Goal: Task Accomplishment & Management: Complete application form

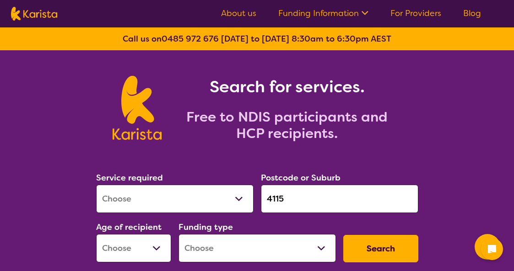
select select "[MEDICAL_DATA]"
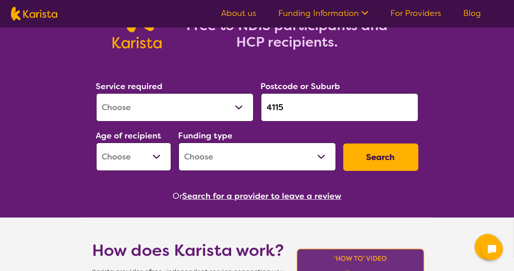
scroll to position [92, 0]
select select "EC"
click at [96, 143] on select "Early Childhood - 0 to 9 Child - 10 to 11 Adolescent - 12 to 17 Adult - 18 to 6…" at bounding box center [133, 157] width 75 height 28
click at [207, 161] on select "Home Care Package (HCP) National Disability Insurance Scheme (NDIS) I don't know" at bounding box center [257, 157] width 157 height 28
select select "NDIS"
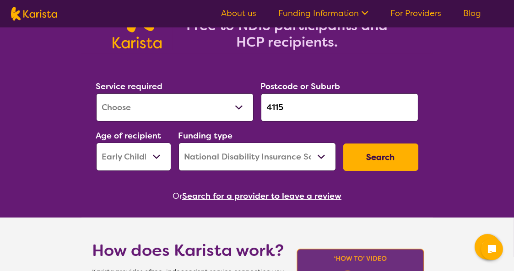
click at [179, 143] on select "Home Care Package (HCP) National Disability Insurance Scheme (NDIS) I don't know" at bounding box center [257, 157] width 157 height 28
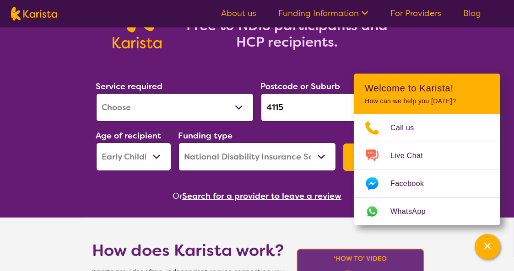
click at [325, 70] on section "Service required Allied Health Assistant Assessment ([MEDICAL_DATA] or [MEDICAL…" at bounding box center [257, 128] width 352 height 149
click at [350, 163] on button "Search" at bounding box center [380, 157] width 75 height 27
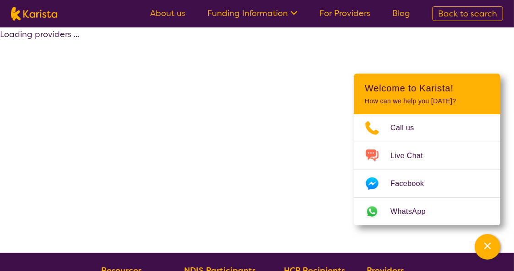
select select "by_score"
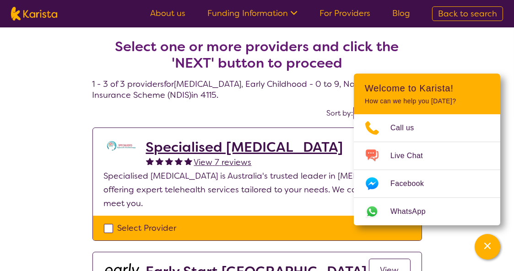
click at [478, 51] on div "Select one or more providers and click the 'NEXT' button to proceed 1 - 3 of 3 …" at bounding box center [257, 271] width 514 height 488
click at [236, 147] on h2 "Specialised [MEDICAL_DATA]" at bounding box center [244, 147] width 197 height 16
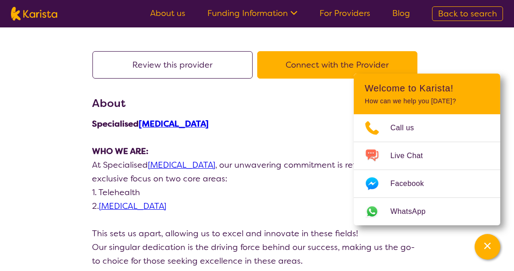
scroll to position [46, 0]
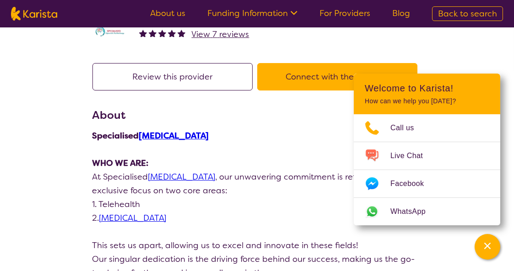
click at [302, 77] on button "Connect with the Provider" at bounding box center [337, 76] width 160 height 27
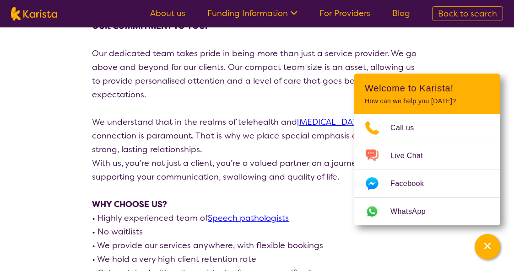
scroll to position [366, 0]
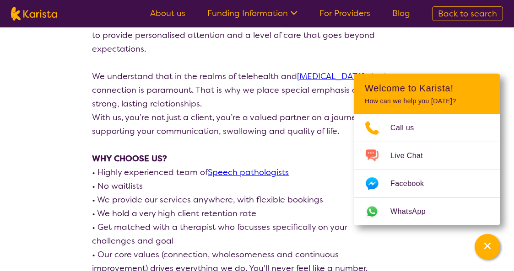
click at [271, 166] on p "• Highly experienced team of Speech pathologists" at bounding box center [257, 173] width 330 height 14
click at [271, 167] on link "Speech pathologists" at bounding box center [248, 172] width 81 height 11
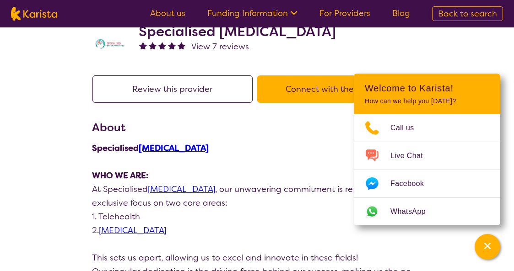
scroll to position [0, 0]
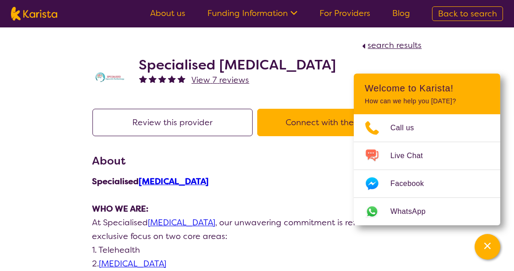
click at [291, 126] on button "Connect with the Provider" at bounding box center [337, 122] width 160 height 27
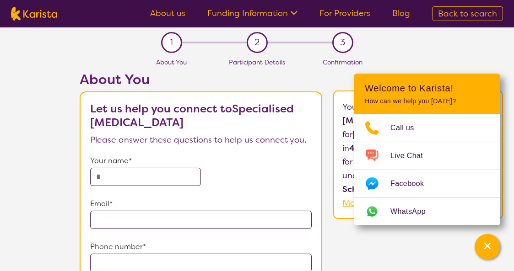
click at [159, 174] on input "text" at bounding box center [145, 177] width 111 height 18
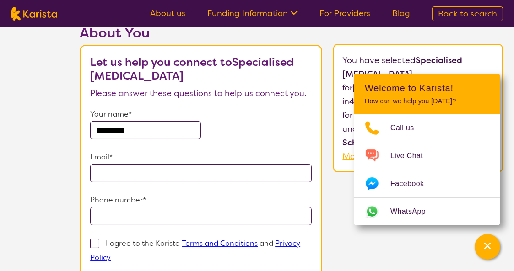
scroll to position [92, 0]
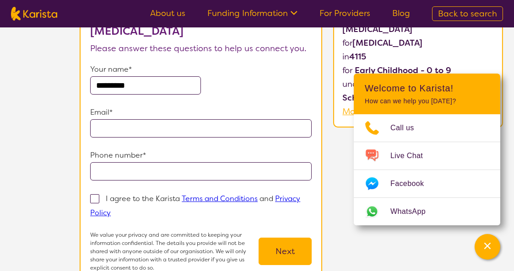
type input "*********"
click at [91, 118] on p "Email*" at bounding box center [201, 113] width 222 height 14
click at [101, 125] on input "email" at bounding box center [201, 128] width 222 height 18
type input "**********"
click at [149, 176] on input "tel" at bounding box center [201, 172] width 222 height 18
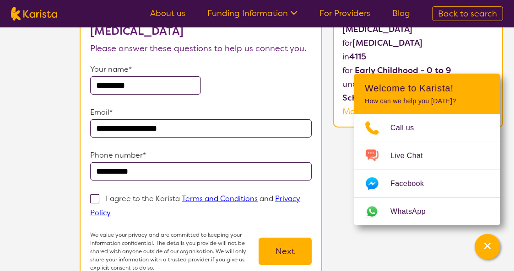
type input "**********"
click at [97, 196] on span at bounding box center [94, 199] width 9 height 9
click at [111, 210] on input "I agree to the Karista Terms and Conditions and Privacy Policy" at bounding box center [114, 213] width 6 height 6
checkbox input "true"
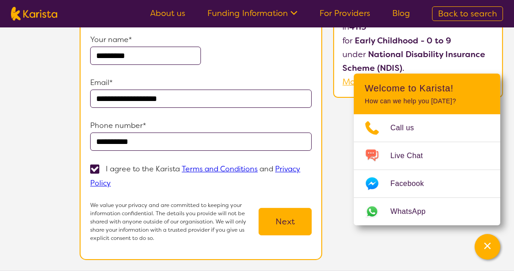
scroll to position [183, 0]
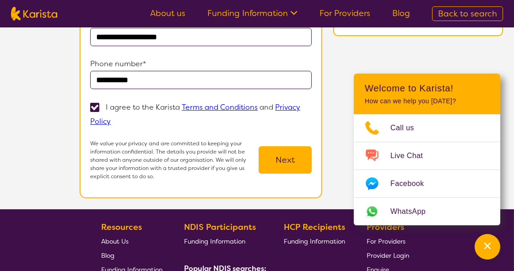
click at [305, 158] on button "Next" at bounding box center [285, 159] width 53 height 27
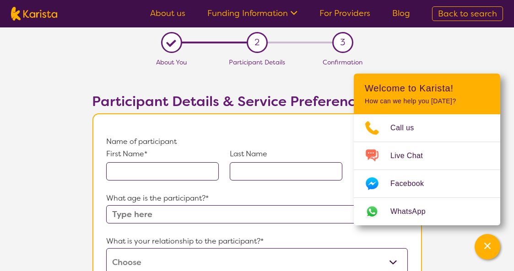
scroll to position [46, 0]
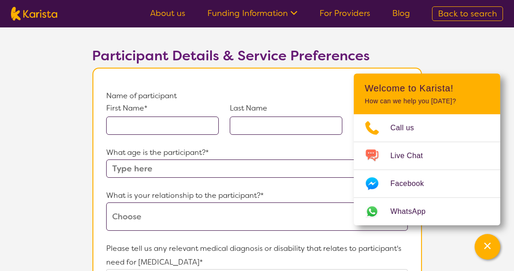
click at [199, 126] on input "text" at bounding box center [162, 126] width 113 height 18
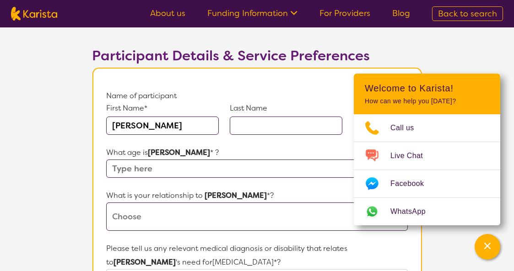
type input "[PERSON_NAME]"
click at [245, 123] on input "text" at bounding box center [286, 126] width 113 height 18
type input "w"
type input "[PERSON_NAME]"
click at [219, 166] on input "text" at bounding box center [256, 169] width 301 height 18
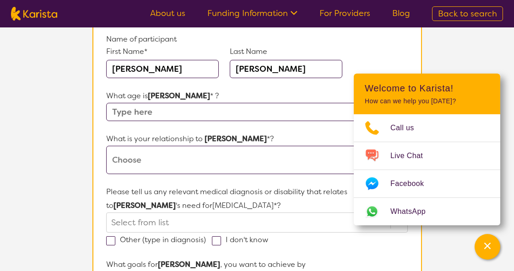
scroll to position [92, 0]
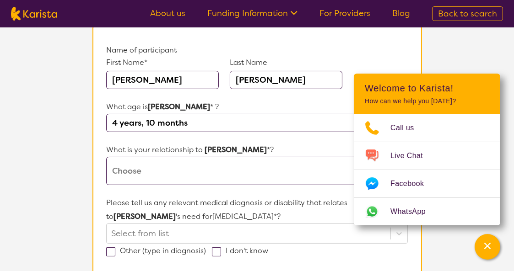
type input "4 years, 10 months"
click at [220, 168] on select "This request is for myself I am their parent I am their child I am their spouse…" at bounding box center [256, 171] width 301 height 28
select select "I am their parent"
click at [106, 157] on select "This request is for myself I am their parent I am their child I am their spouse…" at bounding box center [256, 171] width 301 height 28
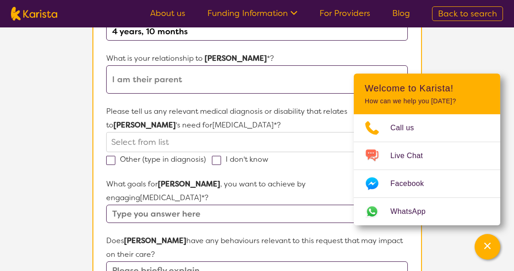
scroll to position [229, 0]
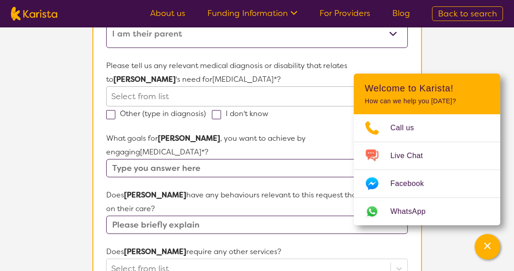
click at [167, 96] on div at bounding box center [248, 97] width 274 height 16
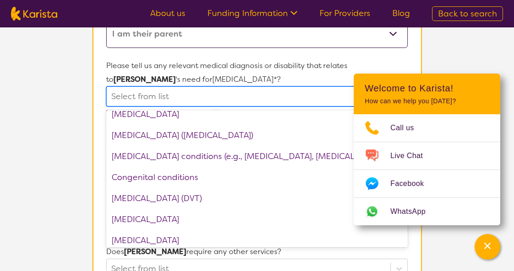
scroll to position [412, 0]
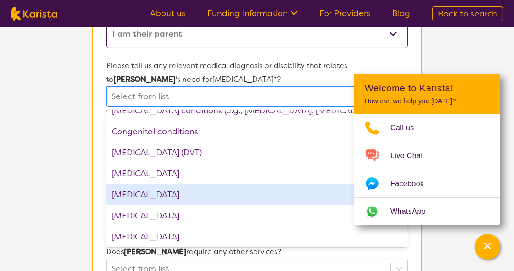
click at [213, 191] on div "[MEDICAL_DATA]" at bounding box center [256, 194] width 301 height 21
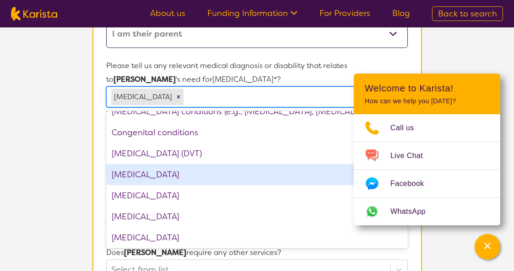
click at [81, 151] on section "L About You 2 Participant Details 3 Confirmation Participant Details & Service …" at bounding box center [257, 210] width 514 height 822
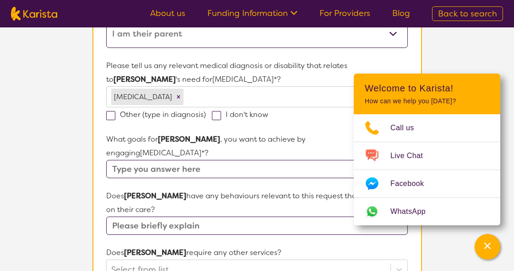
click at [227, 160] on input "text" at bounding box center [256, 169] width 301 height 18
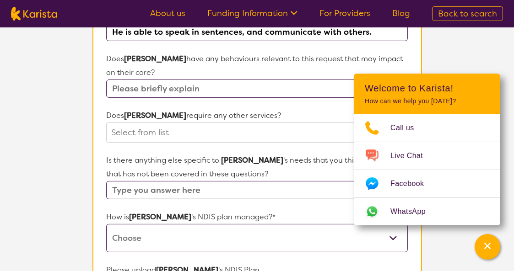
scroll to position [320, 0]
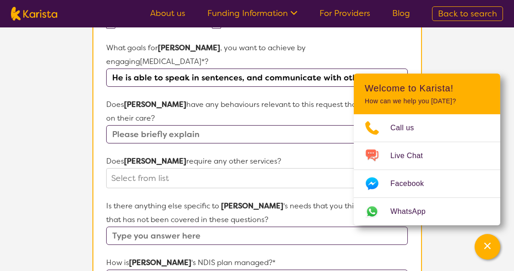
type input "He is able to speak in sentences, and communicate with others."
click at [211, 125] on input "text" at bounding box center [256, 134] width 301 height 18
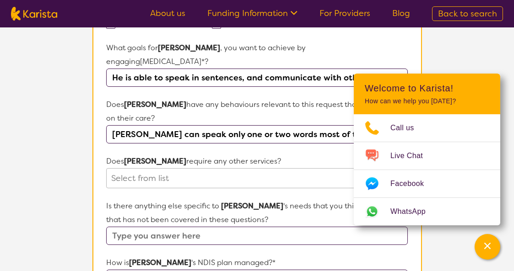
type input "[PERSON_NAME] can speak only one or two words most of the time."
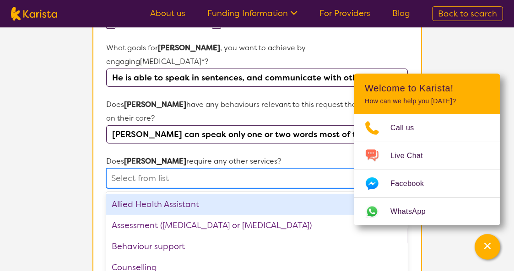
click at [183, 168] on div "option Allied Health Assistant focused, 1 of 21. 21 results available. Use Up a…" at bounding box center [256, 178] width 301 height 20
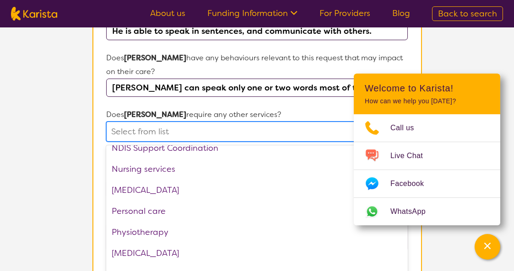
scroll to position [229, 0]
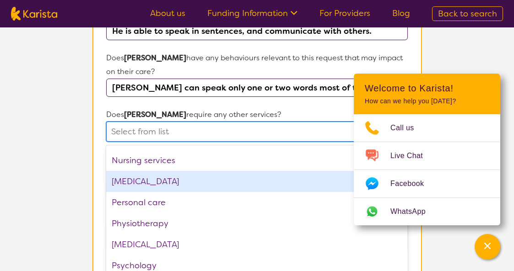
click at [185, 171] on div "[MEDICAL_DATA]" at bounding box center [256, 181] width 301 height 21
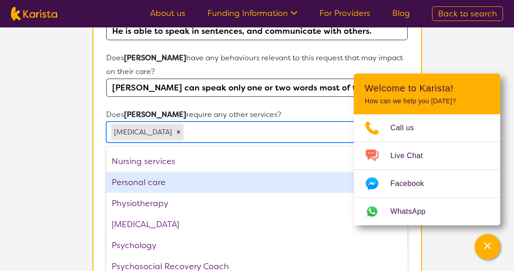
click at [84, 152] on section "Participant Details & Service Preferences Name of participant First Name* [PERS…" at bounding box center [257, 93] width 352 height 779
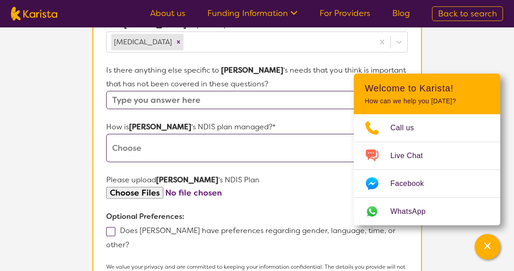
scroll to position [459, 0]
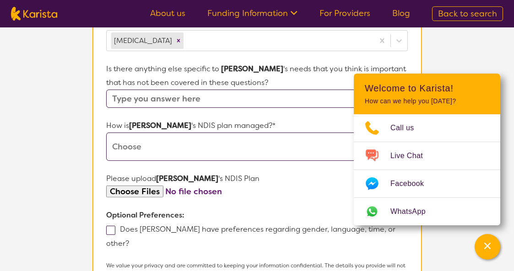
click at [153, 90] on input "text" at bounding box center [256, 99] width 301 height 18
type input "J"
type input "No"
click at [163, 138] on select "Self-managed NDIS plan Managed by a registered plan management provider (not th…" at bounding box center [256, 147] width 301 height 28
select select "Plan Managed"
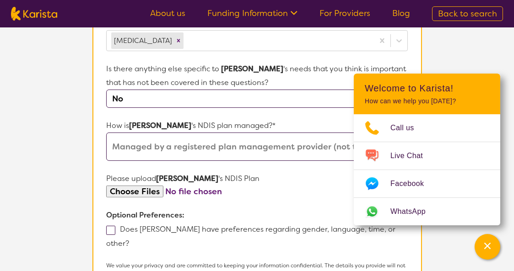
click at [106, 133] on select "Self-managed NDIS plan Managed by a registered plan management provider (not th…" at bounding box center [256, 147] width 301 height 28
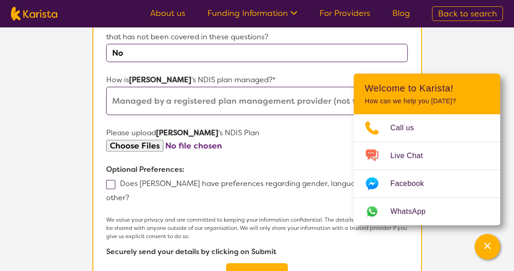
click at [110, 140] on input "file" at bounding box center [256, 146] width 301 height 12
type input "C:\fakepath\PlanApproval-2.pdf"
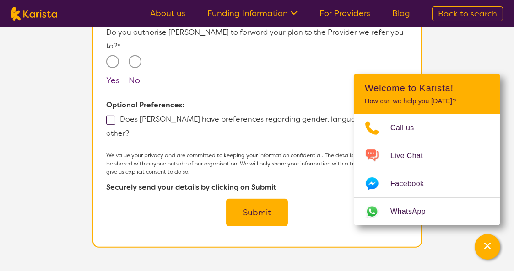
scroll to position [596, 0]
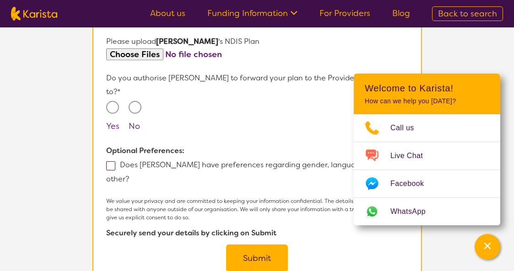
click at [115, 101] on input "Yes" at bounding box center [112, 107] width 13 height 13
radio input "true"
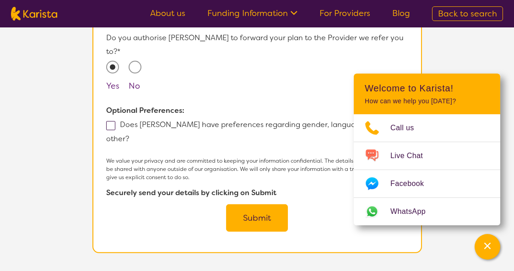
scroll to position [642, 0]
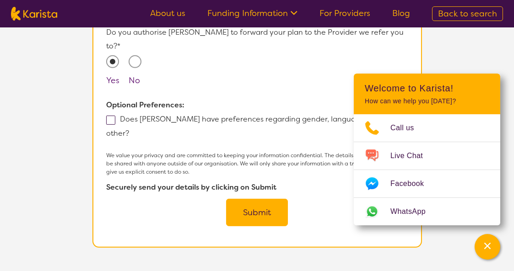
click at [244, 199] on button "Submit" at bounding box center [257, 212] width 62 height 27
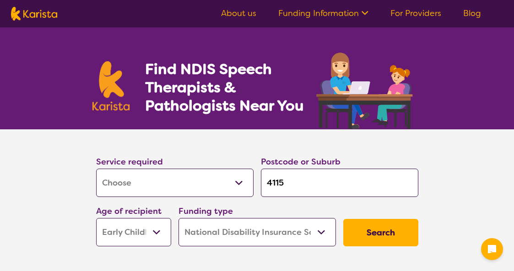
select select "[MEDICAL_DATA]"
select select "EC"
select select "NDIS"
select select "[MEDICAL_DATA]"
select select "EC"
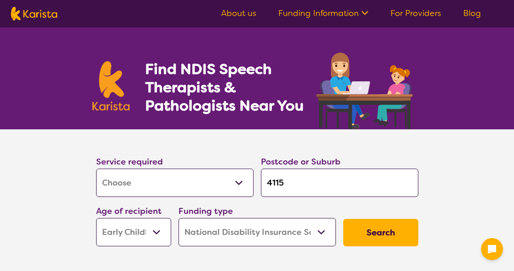
select select "NDIS"
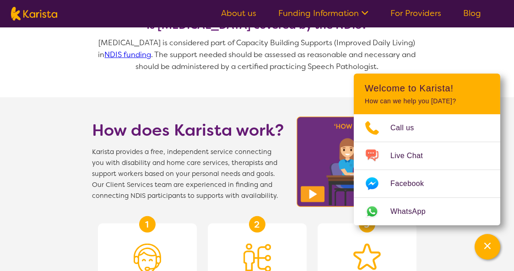
scroll to position [732, 0]
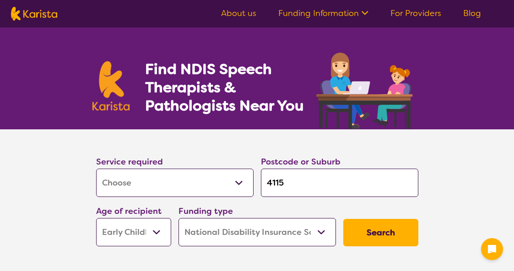
select select "[MEDICAL_DATA]"
select select "EC"
select select "NDIS"
select select "[MEDICAL_DATA]"
select select "EC"
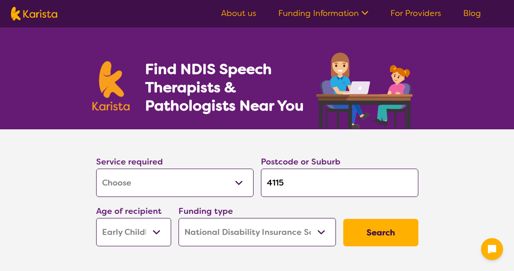
select select "NDIS"
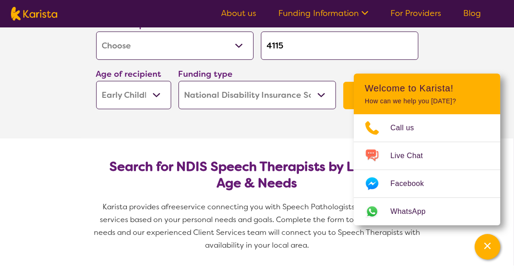
scroll to position [183, 0]
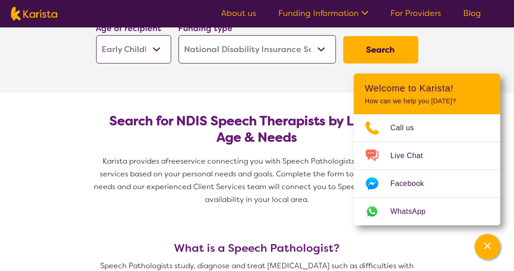
click at [368, 55] on button "Search" at bounding box center [380, 49] width 75 height 27
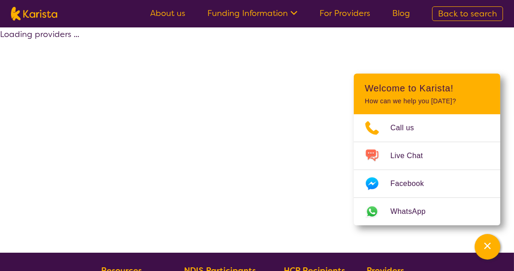
select select "by_score"
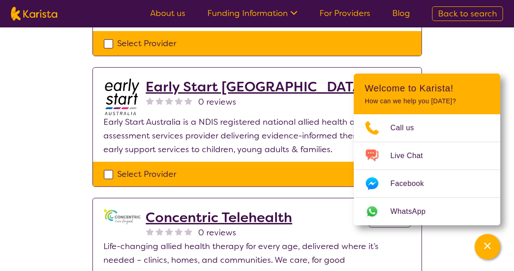
scroll to position [183, 0]
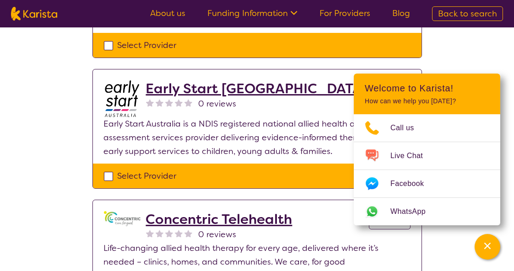
click at [232, 88] on h2 "Early Start [GEOGRAPHIC_DATA]" at bounding box center [256, 89] width 221 height 16
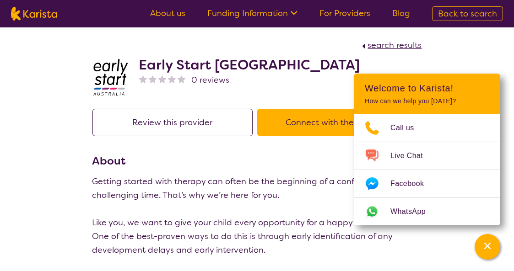
click at [303, 120] on button "Connect with the Provider" at bounding box center [337, 122] width 160 height 27
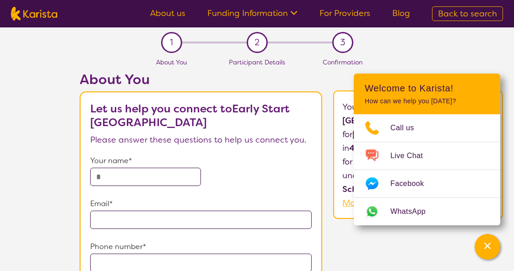
click at [146, 169] on input "text" at bounding box center [145, 177] width 111 height 18
type input "*********"
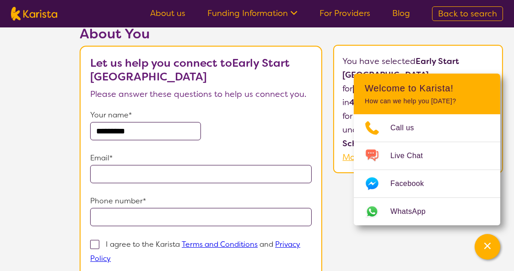
click at [132, 173] on input "email" at bounding box center [201, 174] width 222 height 18
type input "**********"
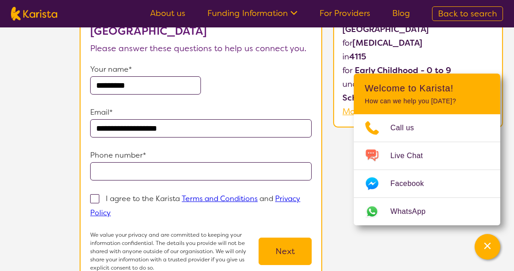
click at [136, 173] on input "tel" at bounding box center [201, 172] width 222 height 18
type input "**********"
click at [93, 204] on div "I agree to the Karista Terms and Conditions and Privacy Policy" at bounding box center [201, 206] width 222 height 28
click at [93, 200] on span at bounding box center [94, 199] width 9 height 9
click at [111, 210] on input "I agree to the Karista Terms and Conditions and Privacy Policy" at bounding box center [114, 213] width 6 height 6
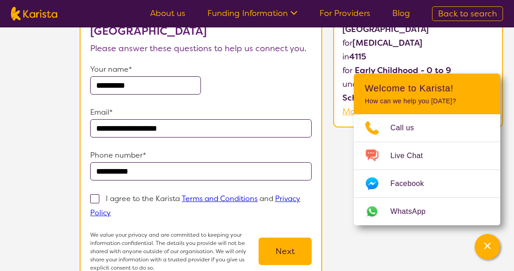
checkbox input "true"
click at [285, 246] on button "Next" at bounding box center [285, 251] width 53 height 27
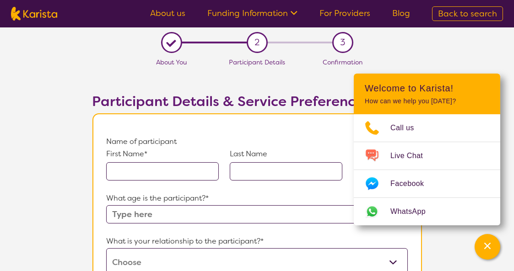
click at [149, 170] on input "text" at bounding box center [162, 172] width 113 height 18
type input "[PERSON_NAME]"
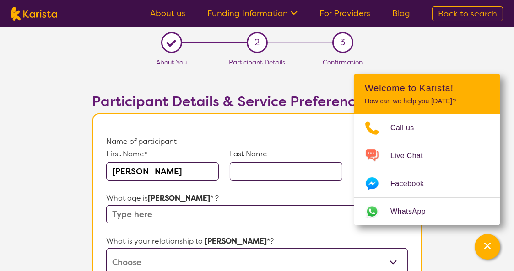
click at [241, 173] on input "text" at bounding box center [286, 172] width 113 height 18
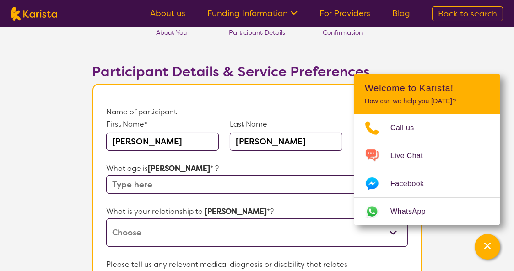
scroll to position [92, 0]
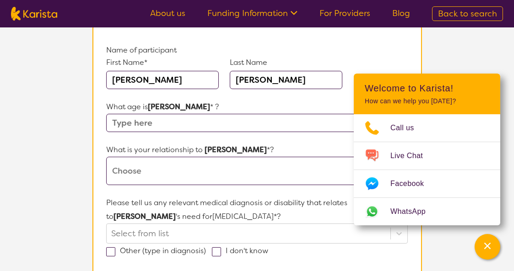
type input "[PERSON_NAME]"
click at [166, 127] on input "text" at bounding box center [256, 123] width 301 height 18
type input "4 years, 10 months"
click at [177, 169] on select "This request is for myself I am their parent I am their child I am their spouse…" at bounding box center [256, 171] width 301 height 28
select select "I am their parent"
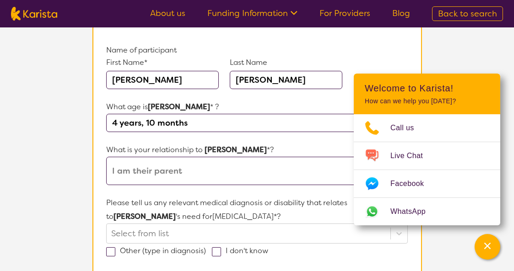
click at [106, 157] on select "This request is for myself I am their parent I am their child I am their spouse…" at bounding box center [256, 171] width 301 height 28
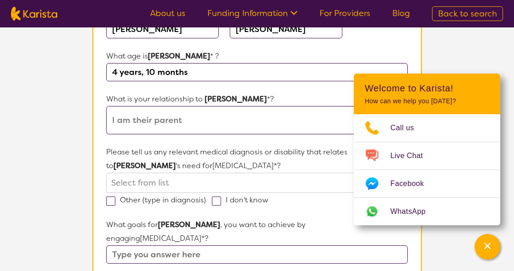
scroll to position [183, 0]
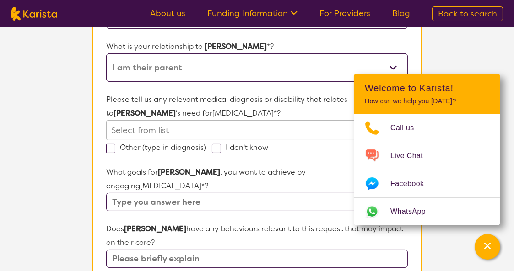
click at [189, 143] on div "Please tell us any relevant medical diagnosis or disability that relates to Jer…" at bounding box center [256, 124] width 301 height 62
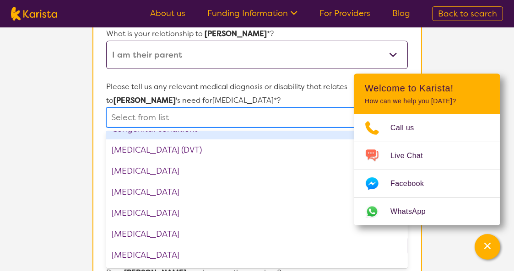
scroll to position [458, 0]
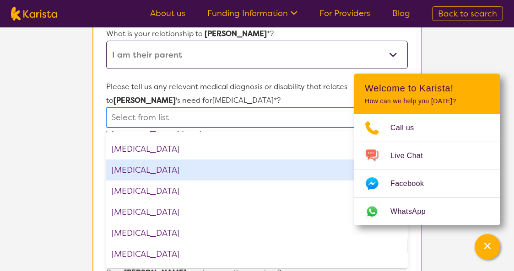
click at [186, 174] on div "[MEDICAL_DATA]" at bounding box center [256, 170] width 301 height 21
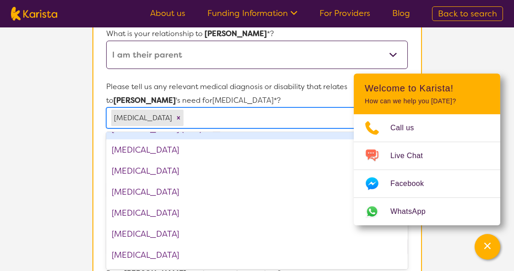
click at [69, 124] on section "L About You 2 Participant Details 3 Confirmation Participant Details & Service …" at bounding box center [257, 231] width 514 height 822
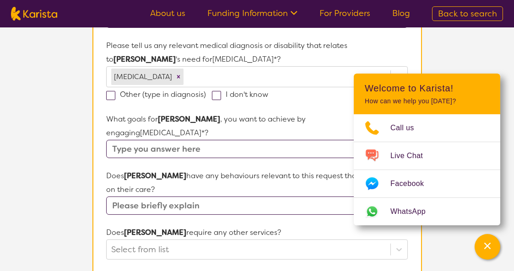
scroll to position [254, 0]
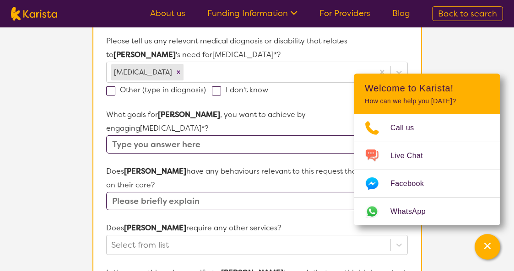
click at [143, 135] on input "text" at bounding box center [256, 144] width 301 height 18
type input "He is able to speak in sentences, and communicate with others."
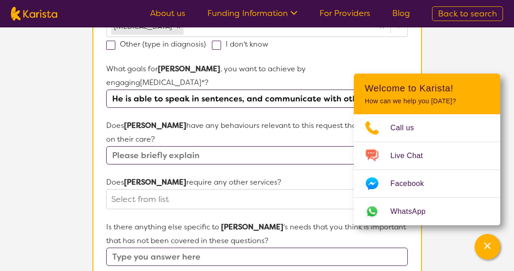
scroll to position [345, 0]
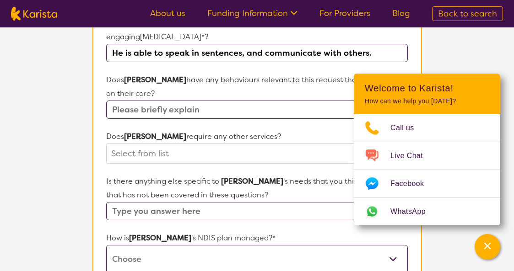
click at [133, 101] on input "text" at bounding box center [256, 110] width 301 height 18
type input "[PERSON_NAME] can speak only one or two words most of the time."
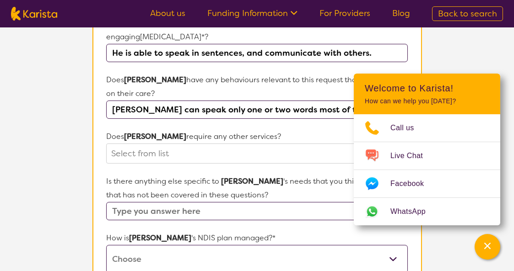
scroll to position [391, 0]
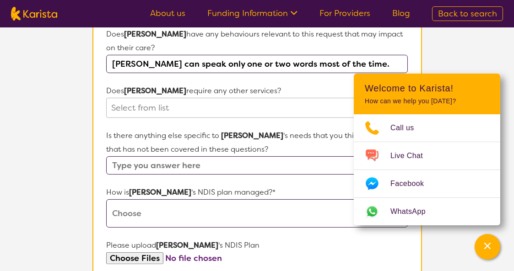
click at [122, 100] on div at bounding box center [248, 108] width 274 height 16
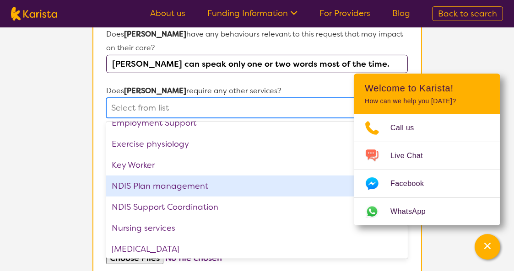
scroll to position [183, 0]
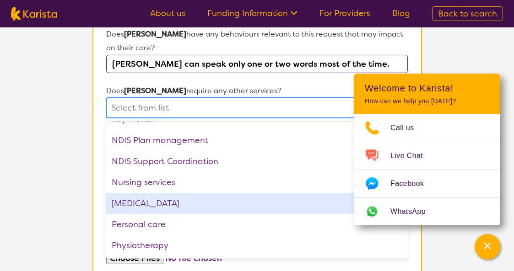
click at [165, 193] on div "[MEDICAL_DATA]" at bounding box center [256, 203] width 301 height 21
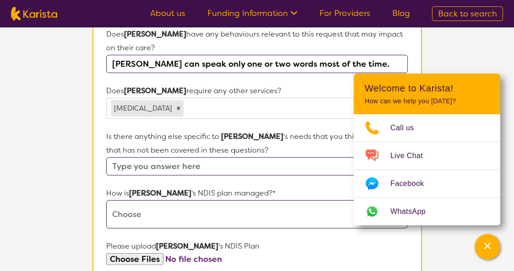
click at [51, 131] on section "L About You 2 Participant Details 3 Confirmation Participant Details & Service …" at bounding box center [257, 48] width 514 height 823
click at [164, 157] on input "text" at bounding box center [256, 166] width 301 height 18
type input "No"
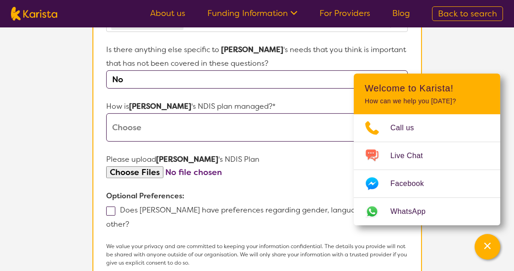
scroll to position [482, 0]
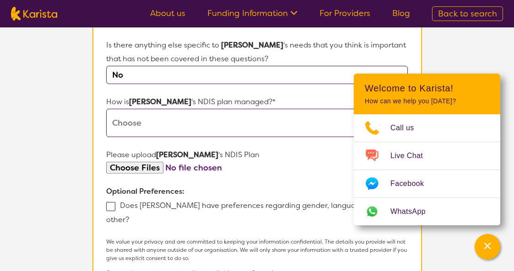
click at [139, 114] on select "Self-managed NDIS plan Managed by a registered plan management provider (not th…" at bounding box center [256, 123] width 301 height 28
select select "Plan Managed"
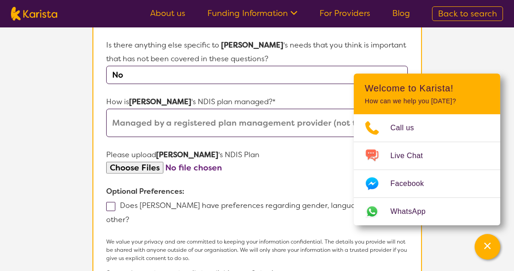
click at [106, 109] on select "Self-managed NDIS plan Managed by a registered plan management provider (not th…" at bounding box center [256, 123] width 301 height 28
click at [130, 162] on input "file" at bounding box center [256, 168] width 301 height 12
type input "C:\fakepath\PlanApproval-2.pdf"
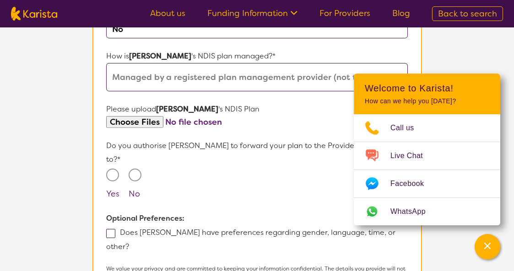
scroll to position [574, 0]
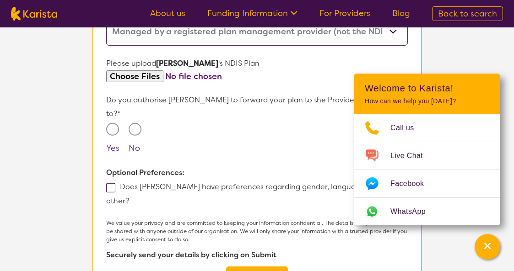
click at [115, 123] on input "Yes" at bounding box center [112, 129] width 13 height 13
radio input "true"
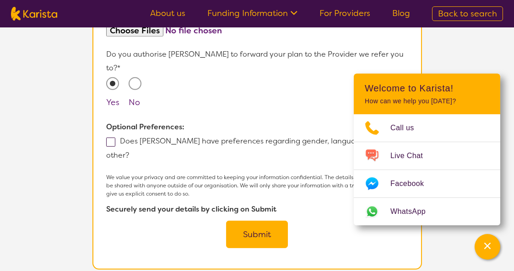
click at [240, 221] on button "Submit" at bounding box center [257, 234] width 62 height 27
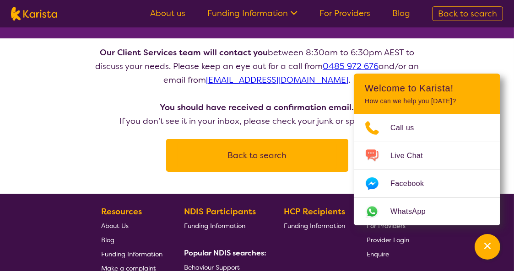
scroll to position [92, 0]
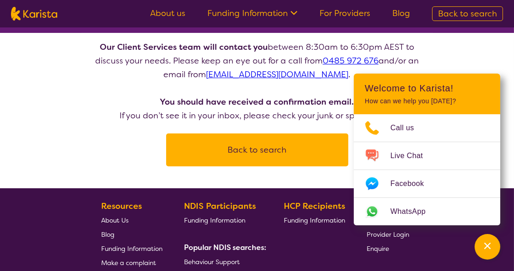
click at [233, 152] on button "Back to search" at bounding box center [257, 149] width 160 height 27
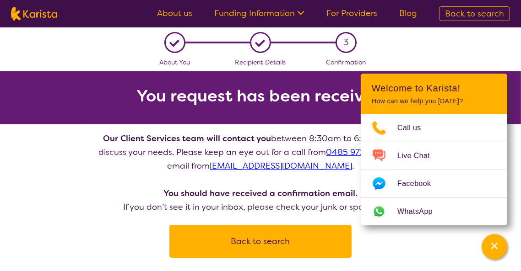
select select "[MEDICAL_DATA]"
select select "EC"
select select "NDIS"
select select "[MEDICAL_DATA]"
select select "EC"
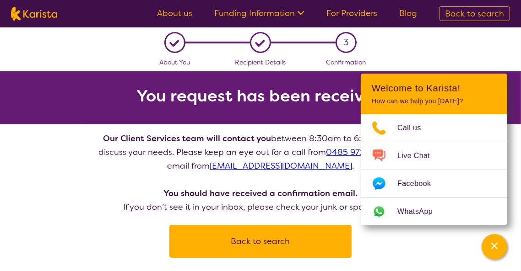
select select "NDIS"
